Goal: Find specific page/section: Find specific page/section

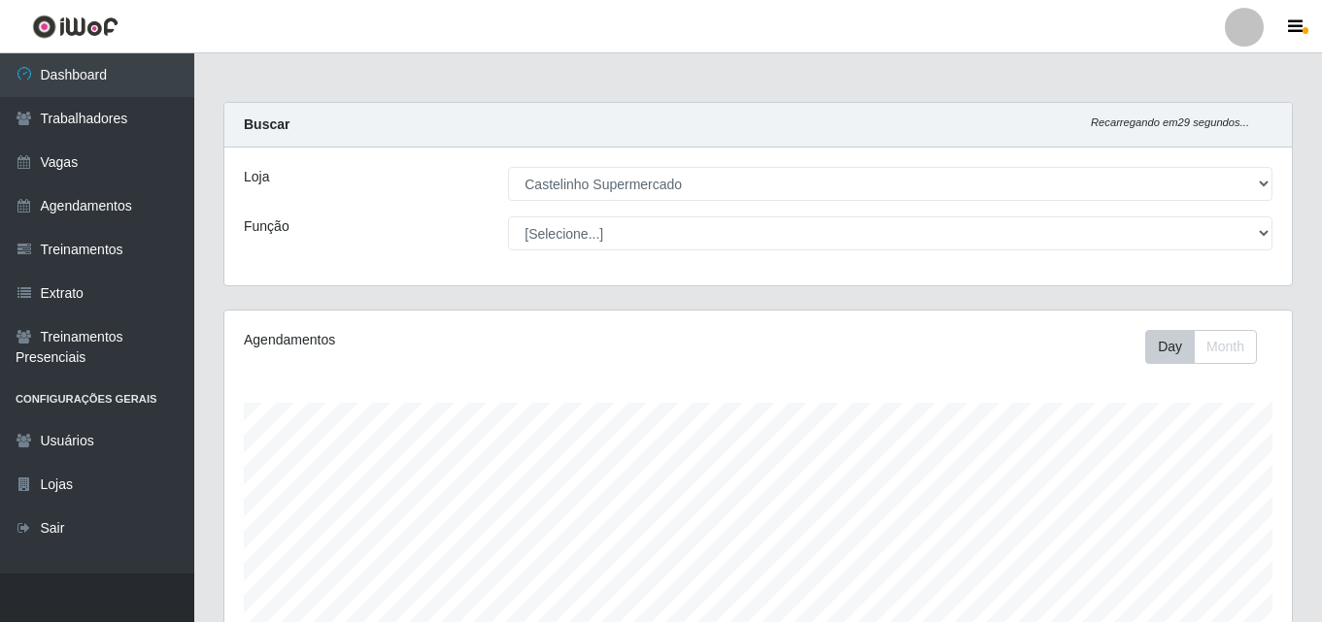
select select "377"
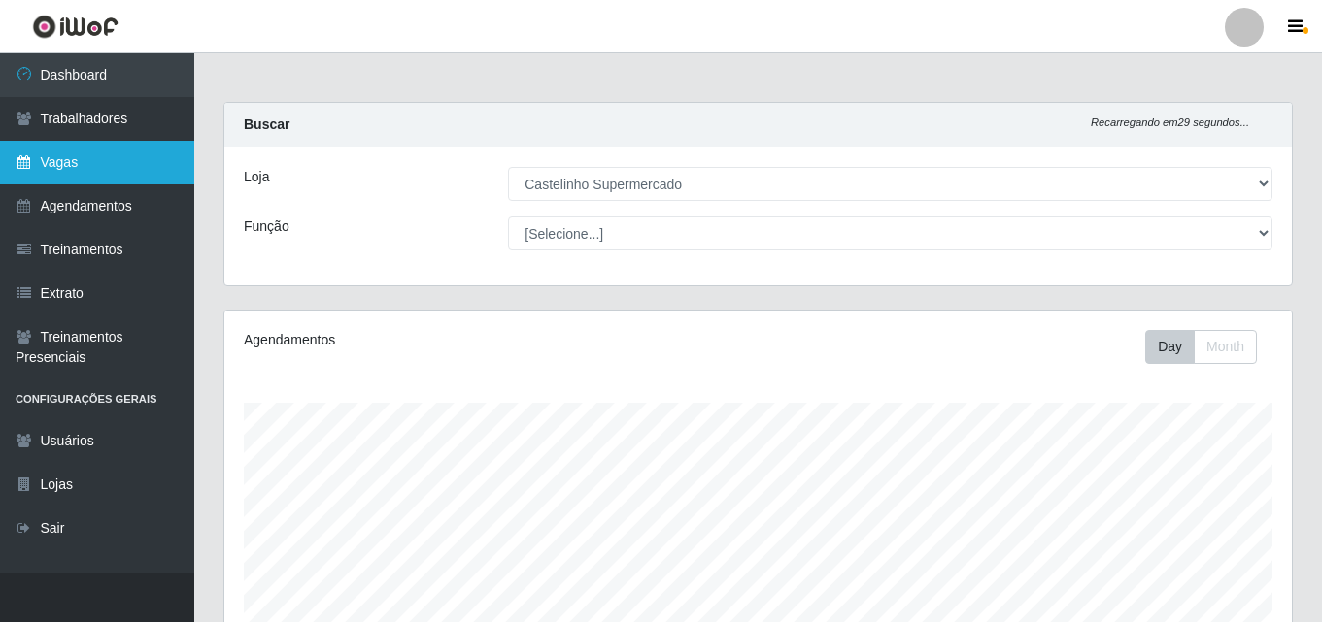
scroll to position [403, 1067]
click at [82, 156] on link "Vagas" at bounding box center [97, 163] width 194 height 44
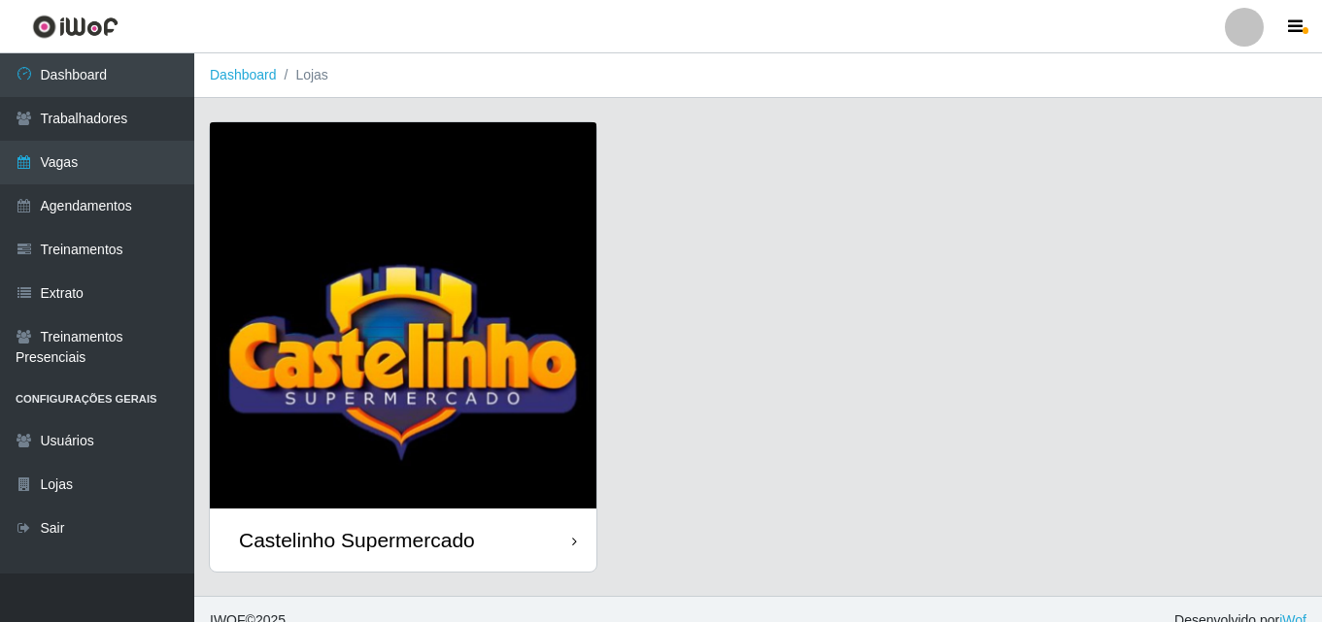
click at [365, 530] on div "Castelinho Supermercado" at bounding box center [357, 540] width 236 height 24
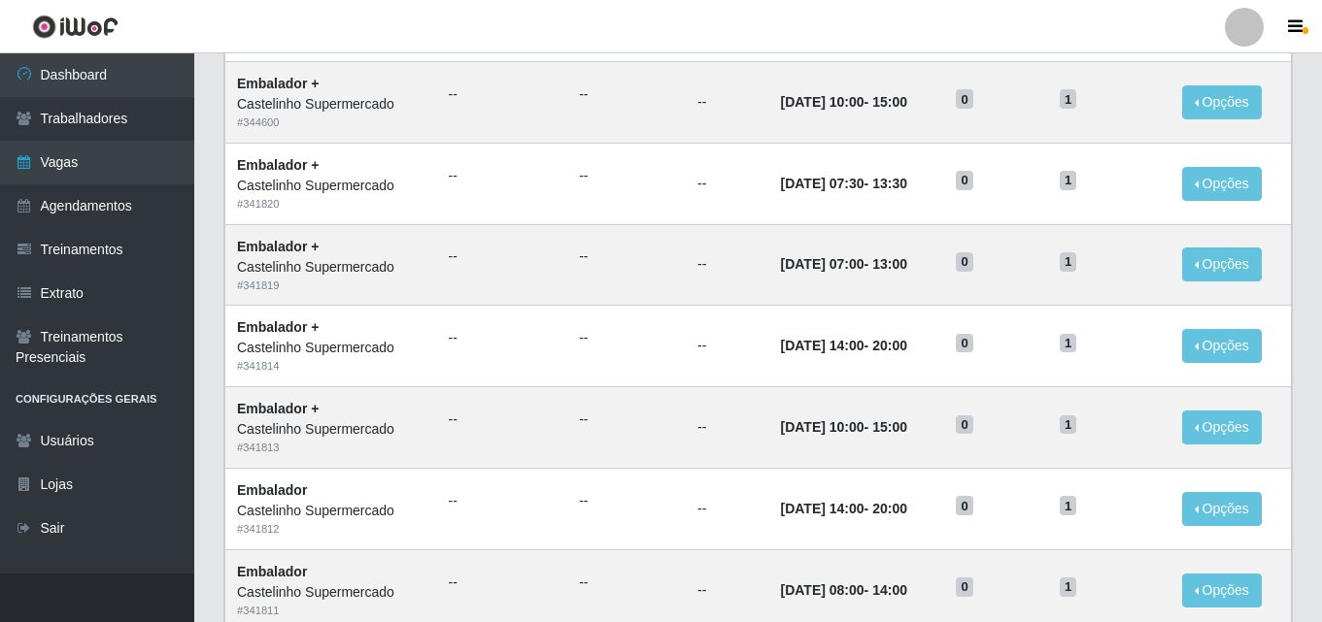
scroll to position [388, 0]
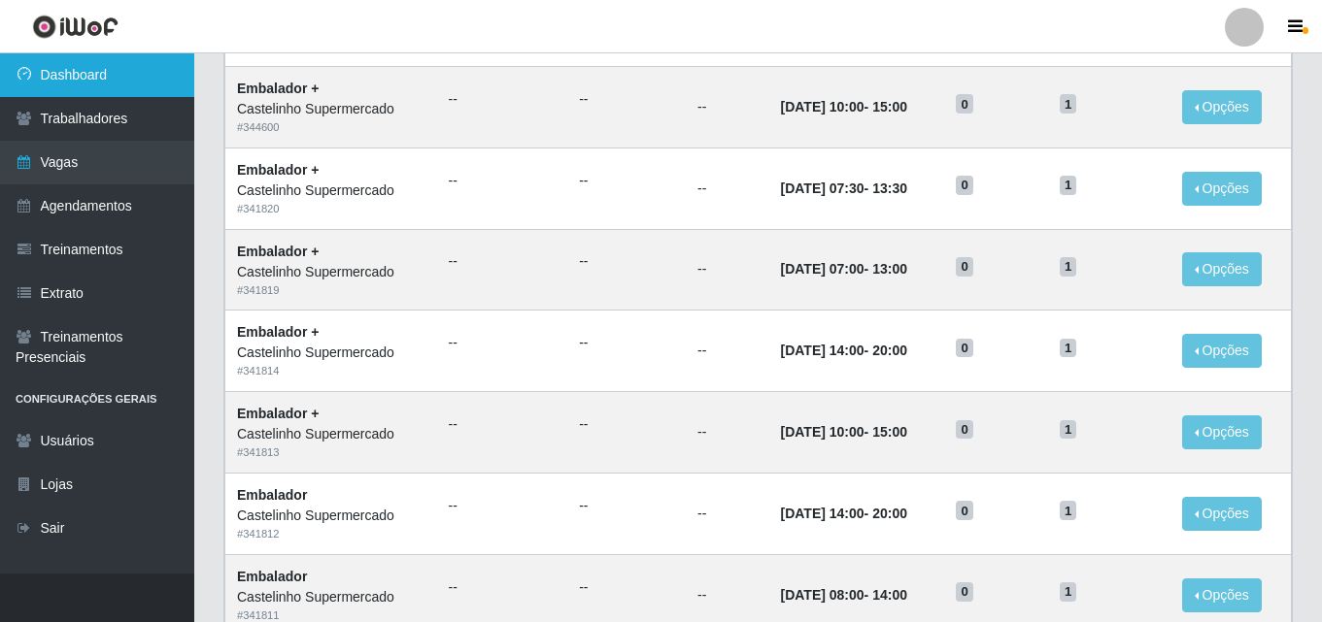
click at [57, 71] on link "Dashboard" at bounding box center [97, 75] width 194 height 44
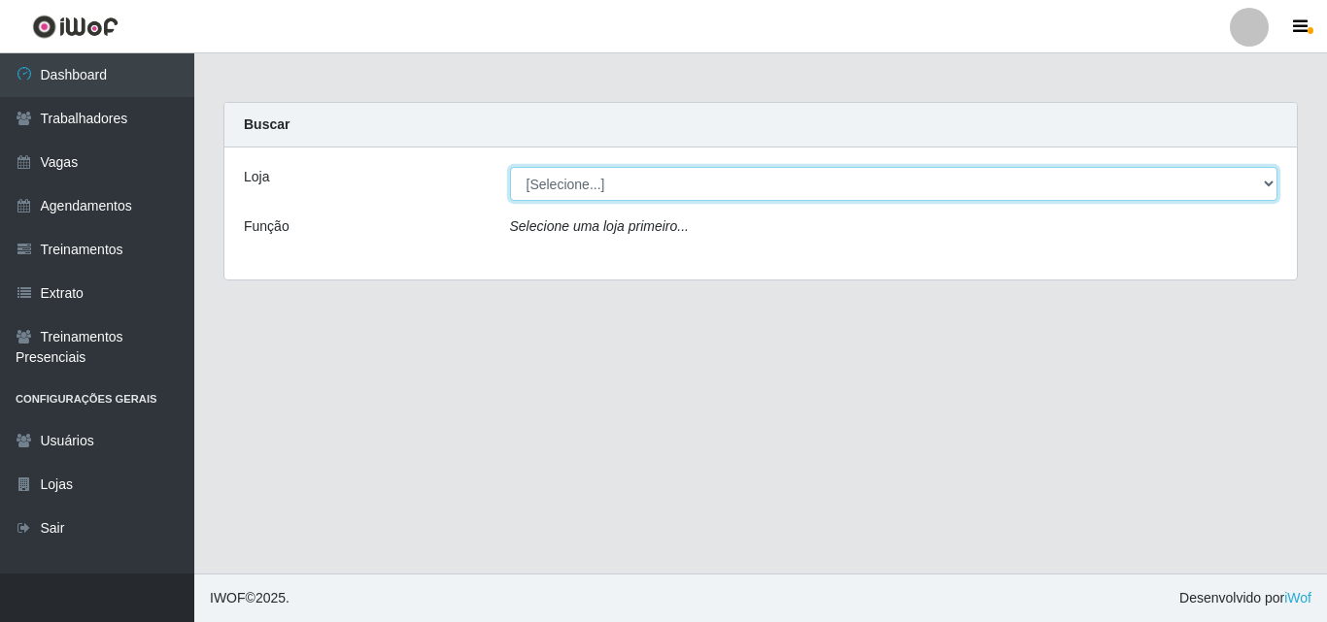
click at [1262, 186] on select "[Selecione...] Castelinho Supermercado" at bounding box center [894, 184] width 768 height 34
select select "377"
click at [510, 167] on select "[Selecione...] Castelinho Supermercado" at bounding box center [894, 184] width 768 height 34
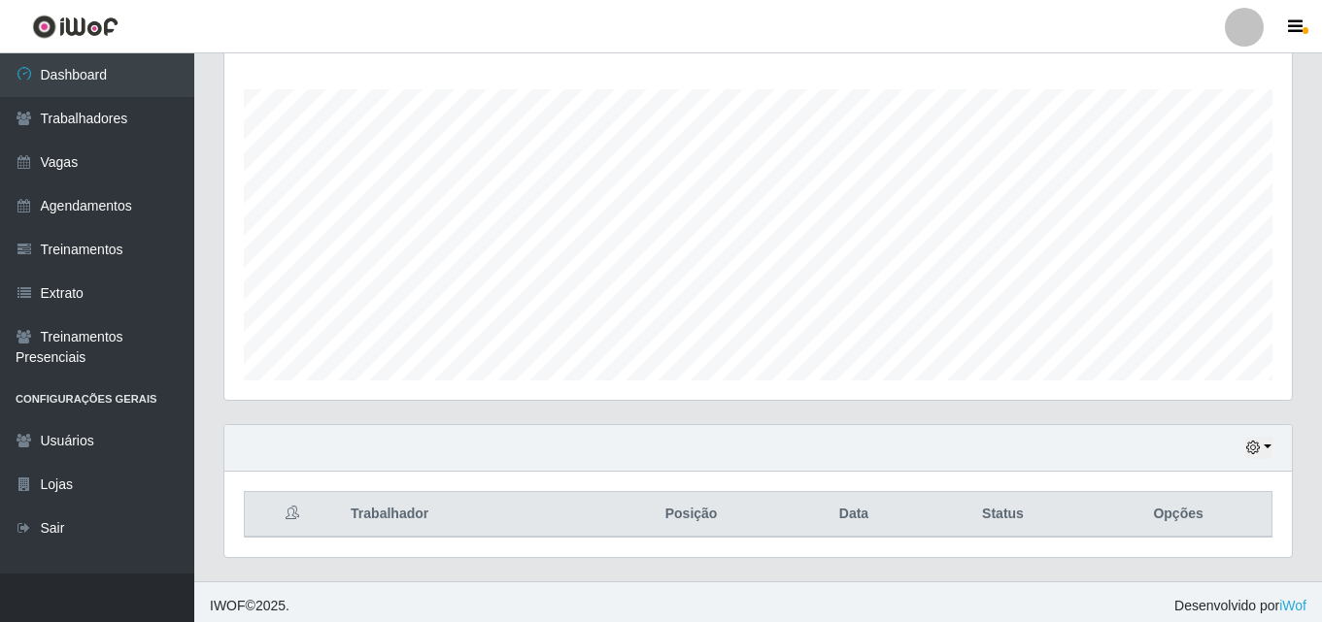
scroll to position [321, 0]
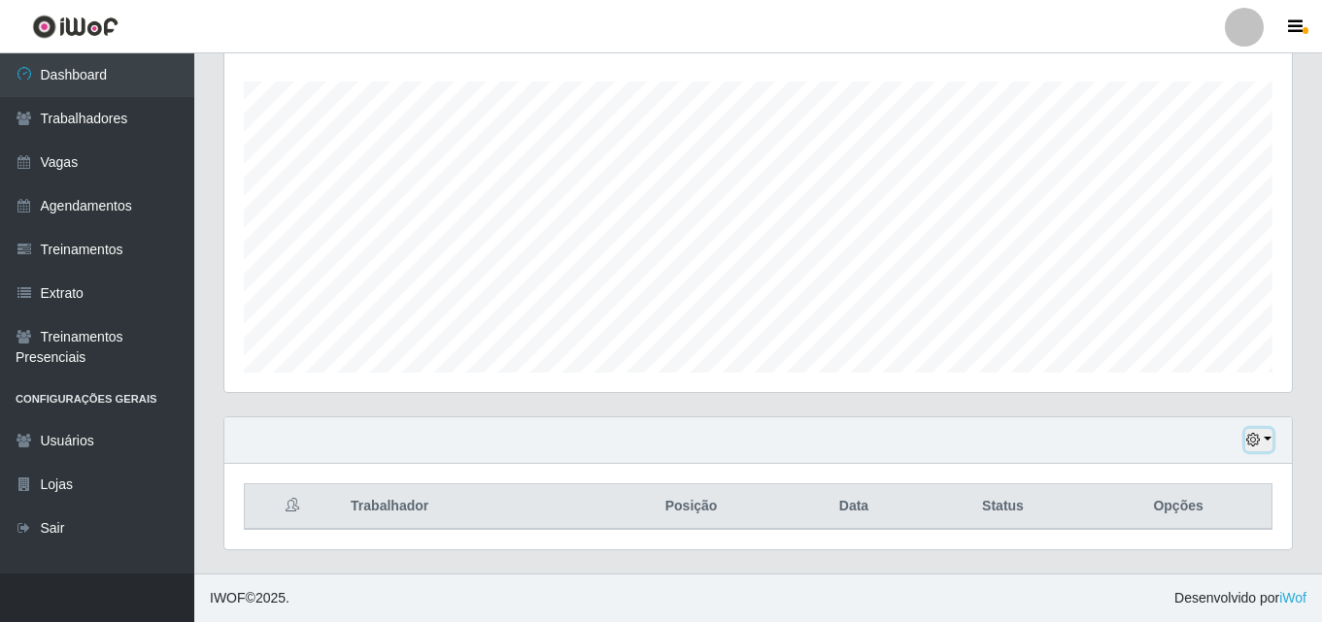
click at [1267, 443] on button "button" at bounding box center [1258, 440] width 27 height 22
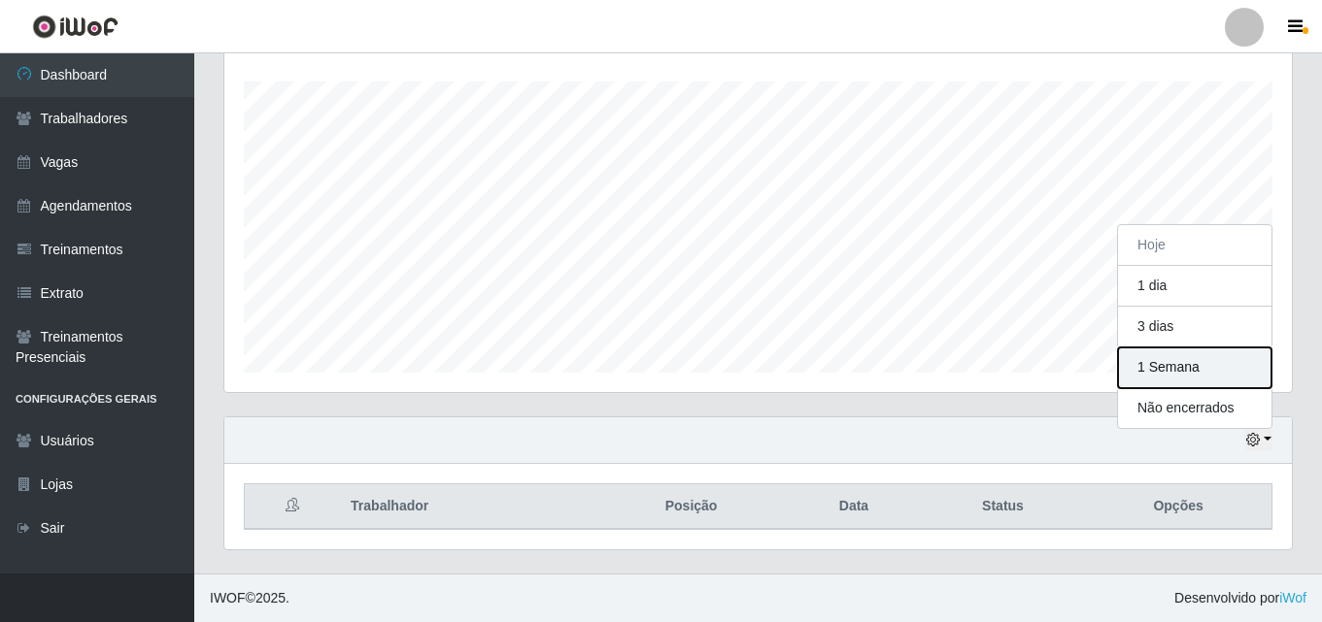
click at [1153, 369] on button "1 Semana" at bounding box center [1194, 368] width 153 height 41
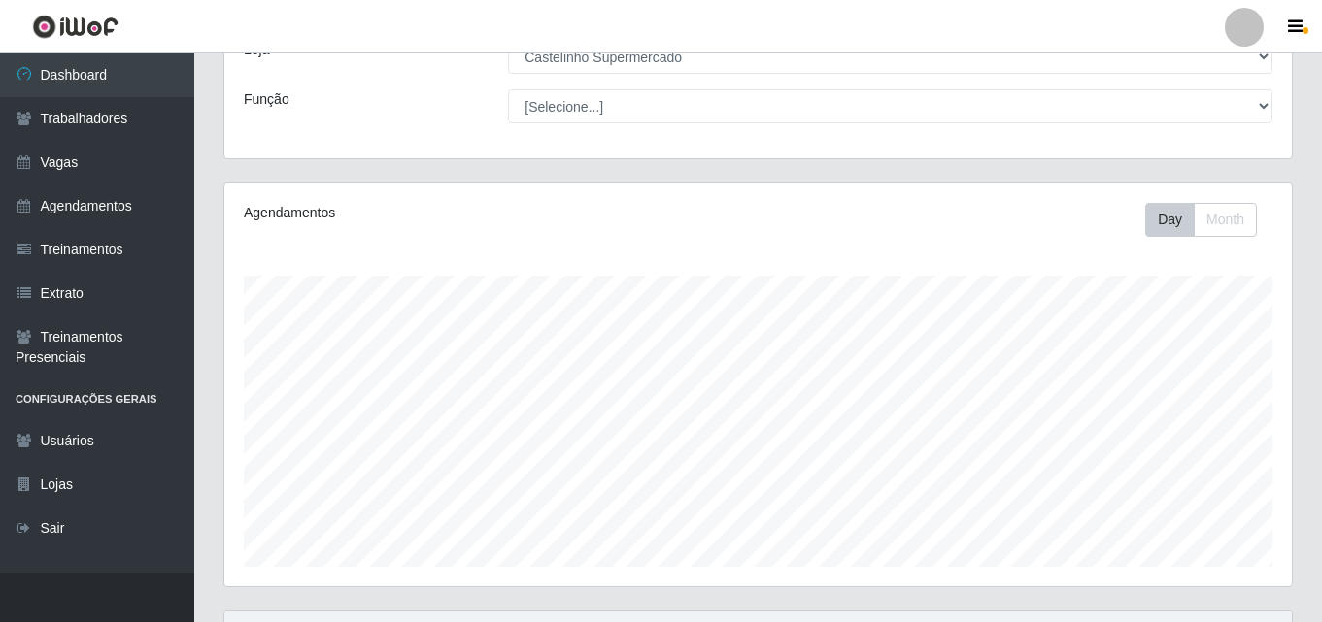
scroll to position [321, 0]
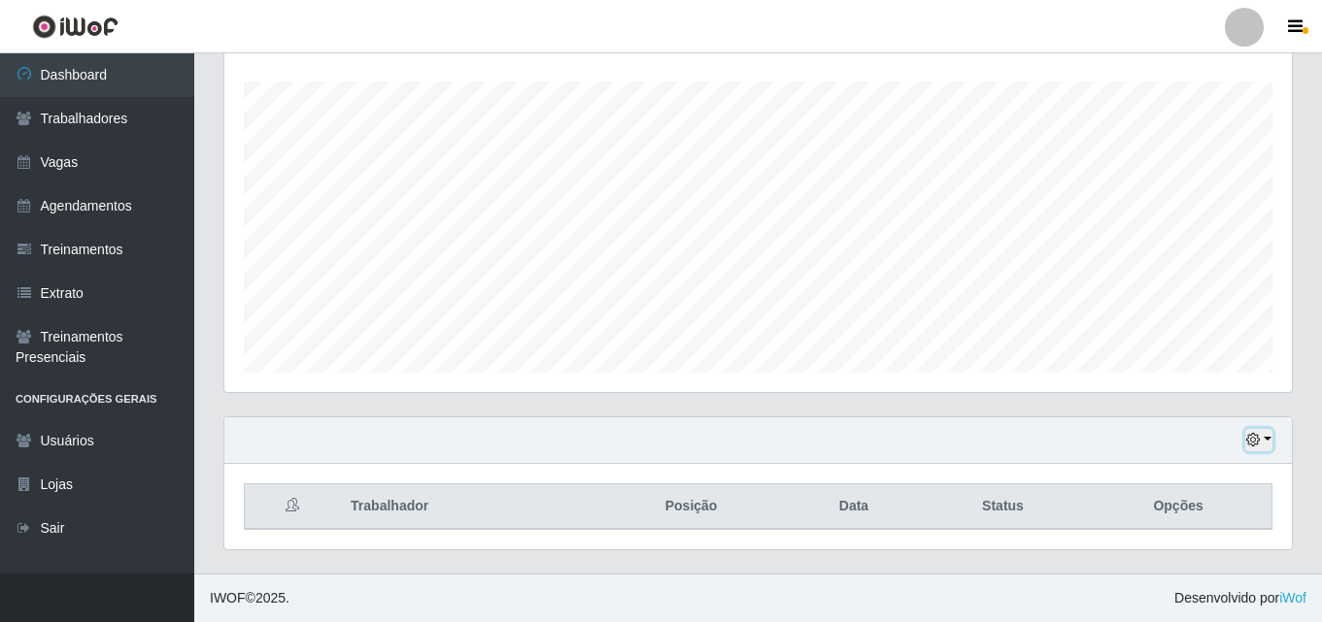
click at [1264, 438] on button "button" at bounding box center [1258, 440] width 27 height 22
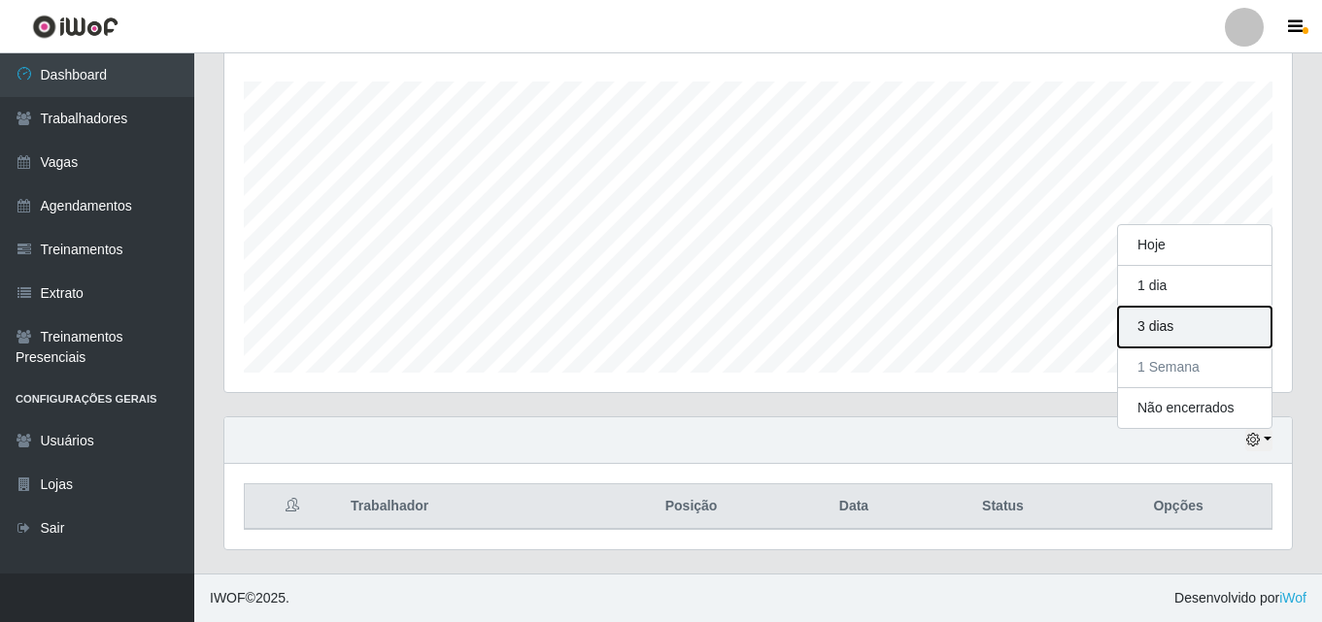
click at [1142, 331] on button "3 dias" at bounding box center [1194, 327] width 153 height 41
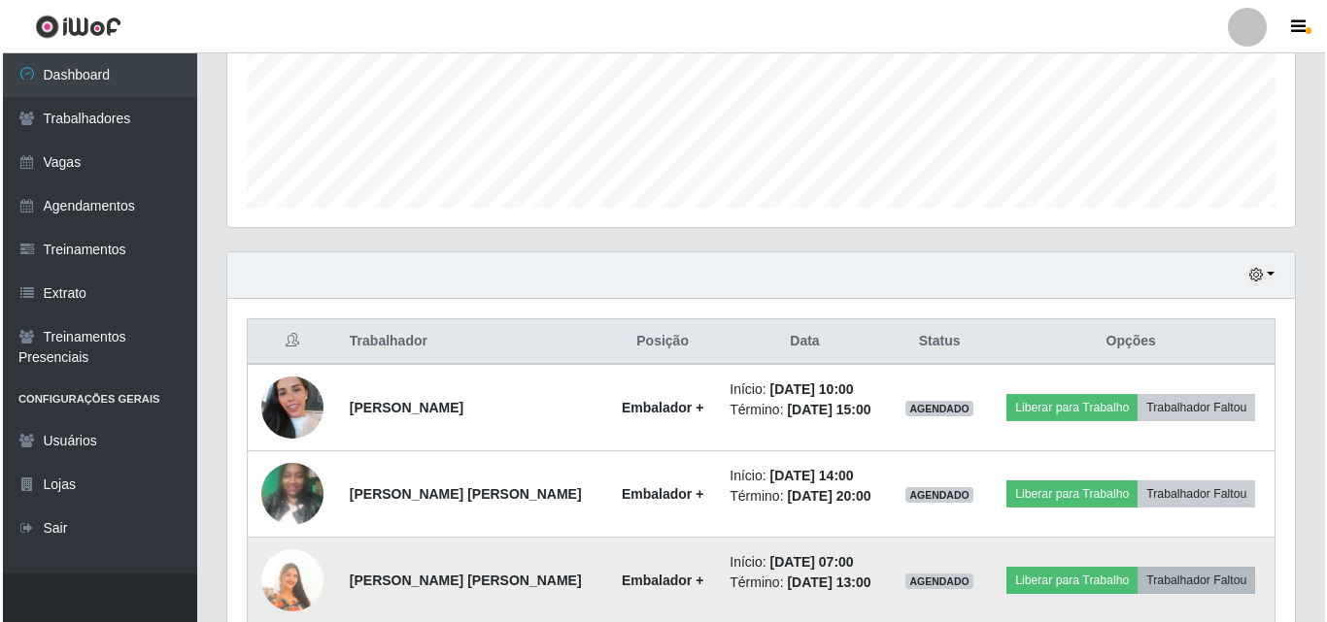
scroll to position [667, 0]
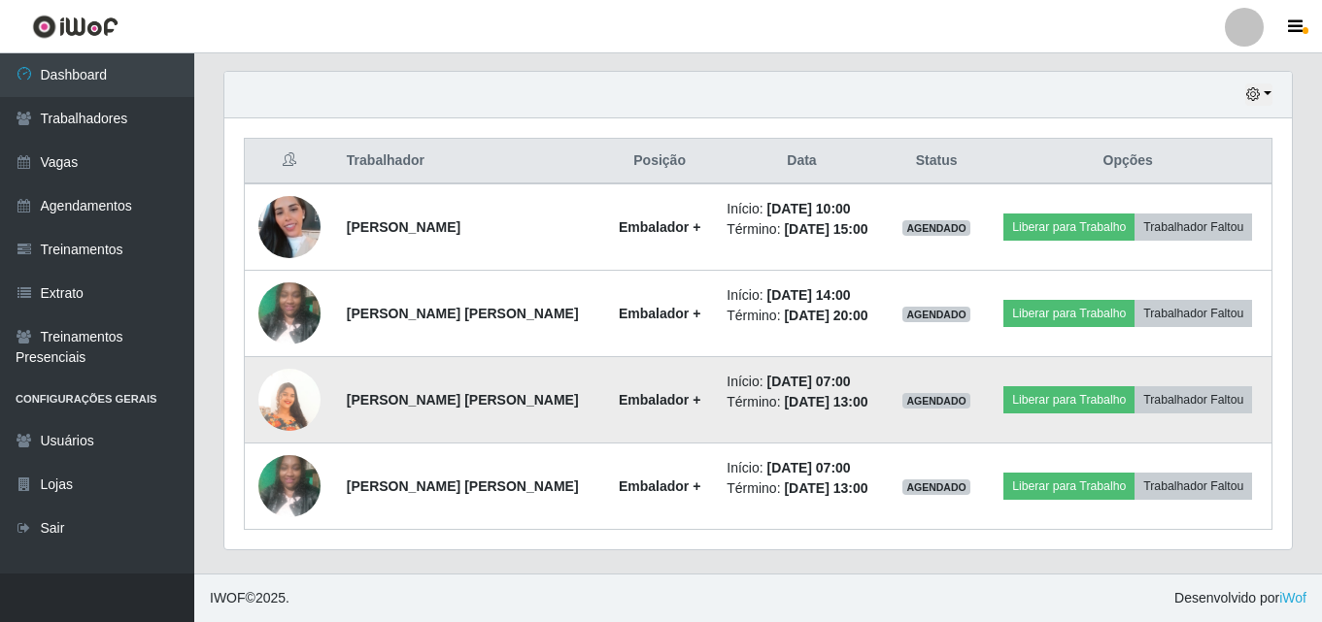
click at [294, 405] on img at bounding box center [289, 400] width 62 height 111
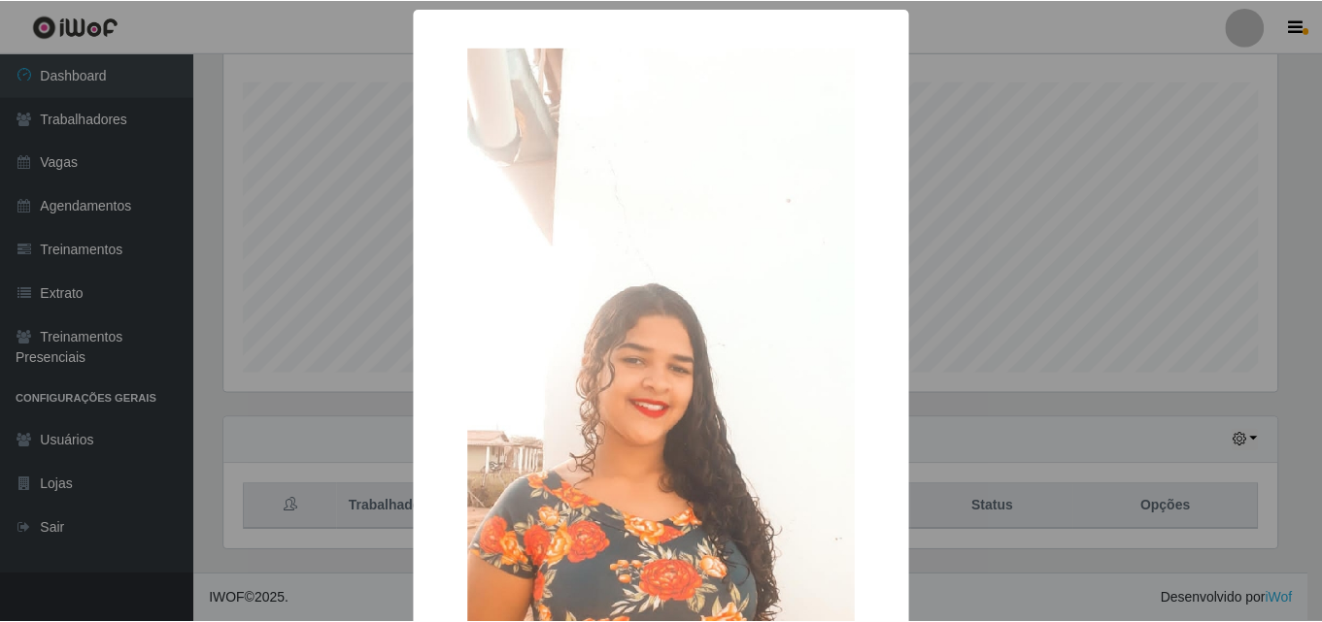
scroll to position [321, 0]
click at [1023, 152] on div "× OK Cancel" at bounding box center [663, 311] width 1327 height 622
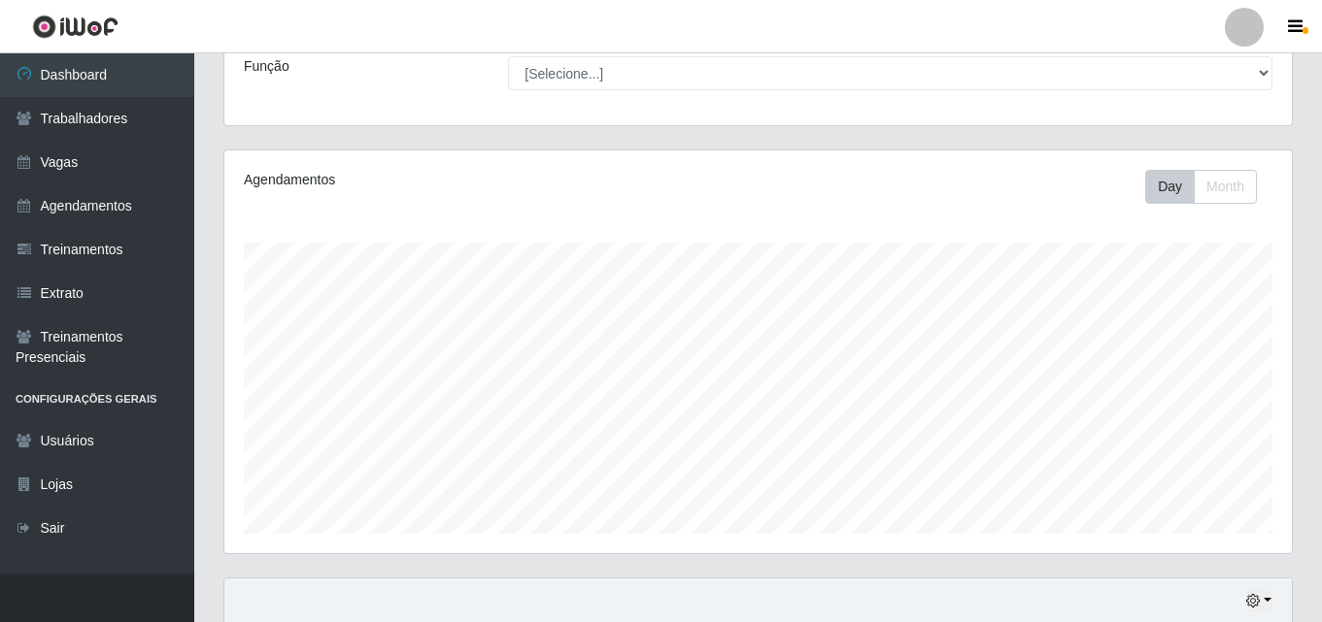
scroll to position [0, 0]
